Goal: Task Accomplishment & Management: Use online tool/utility

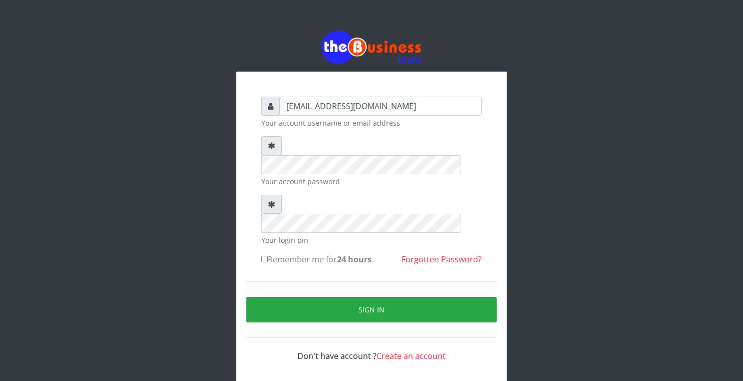
click at [267, 256] on input "Remember me for 24 hours" at bounding box center [265, 259] width 7 height 7
checkbox input "true"
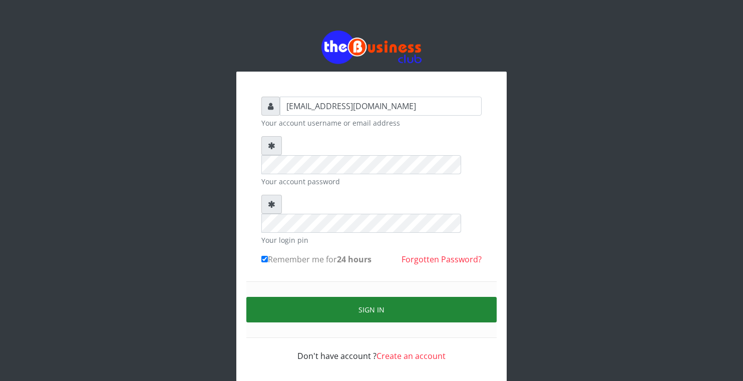
click at [310, 297] on button "Sign in" at bounding box center [371, 310] width 251 height 26
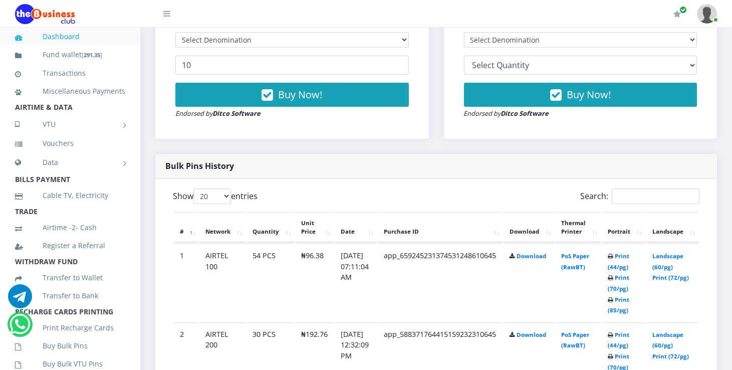
scroll to position [398, 0]
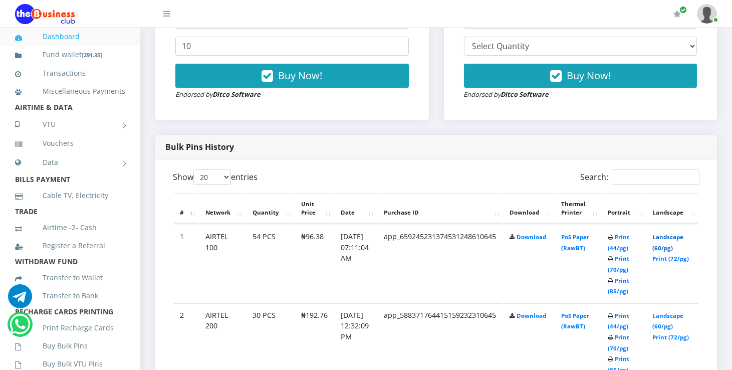
click at [683, 235] on link "Landscape (60/pg)" at bounding box center [667, 242] width 31 height 19
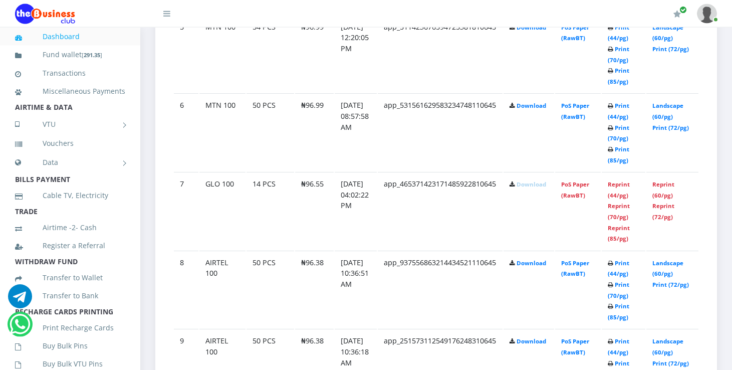
scroll to position [929, 0]
